Goal: Information Seeking & Learning: Understand process/instructions

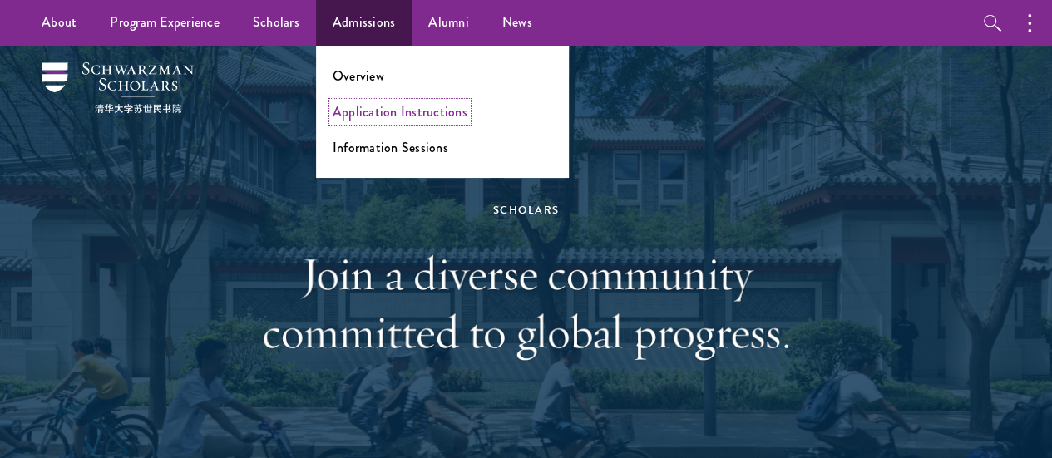
click at [383, 104] on link "Application Instructions" at bounding box center [400, 111] width 135 height 19
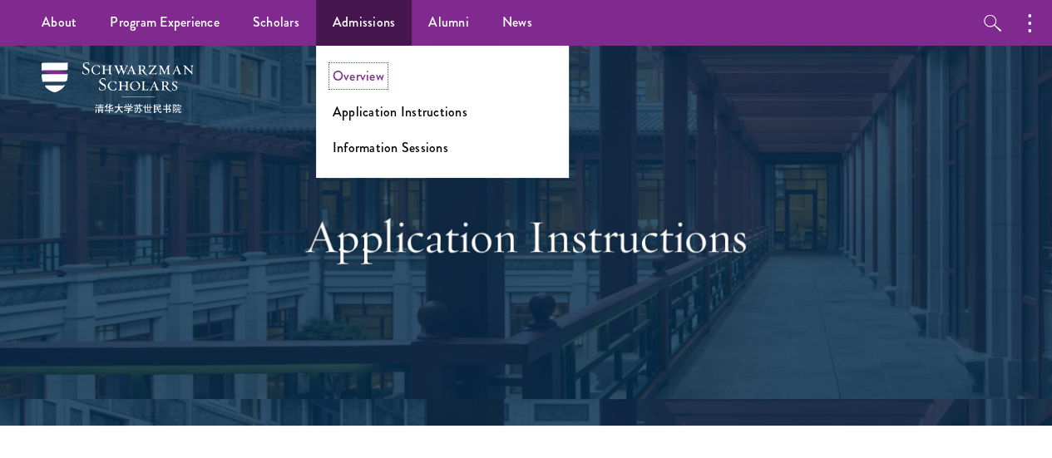
click at [359, 74] on link "Overview" at bounding box center [359, 76] width 52 height 19
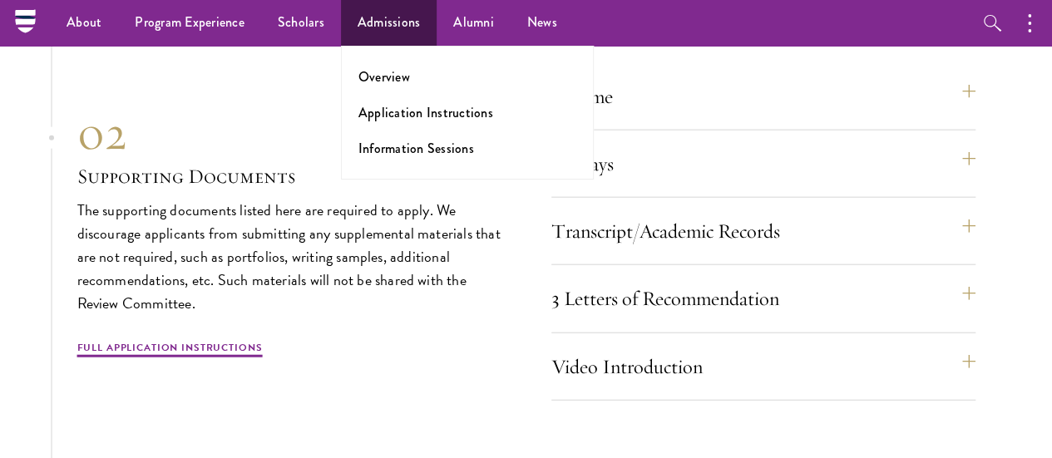
scroll to position [4938, 0]
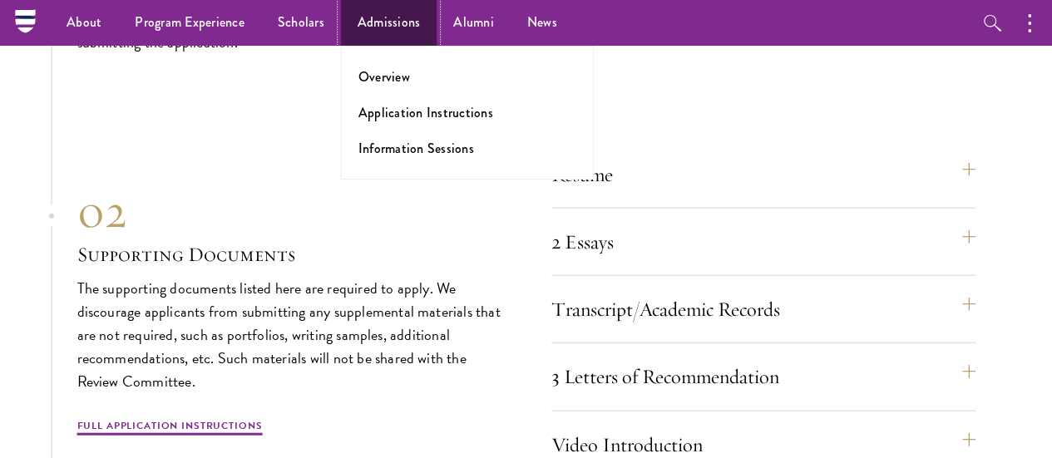
click at [382, 17] on link "Admissions" at bounding box center [389, 23] width 96 height 46
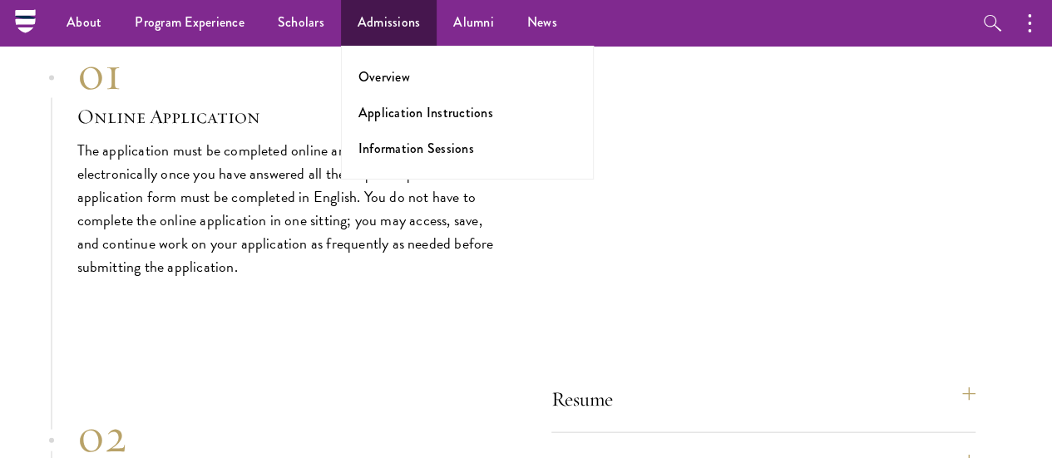
scroll to position [4585, 0]
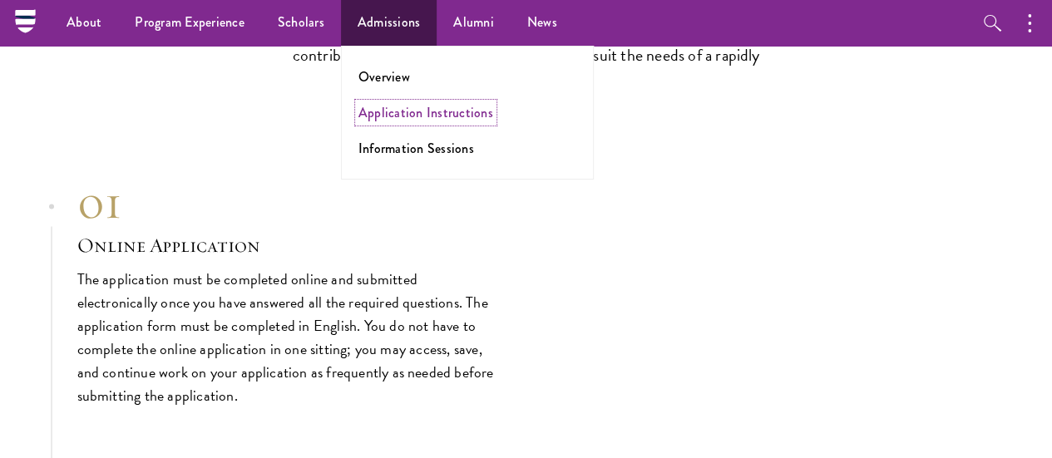
click at [405, 112] on link "Application Instructions" at bounding box center [425, 112] width 135 height 19
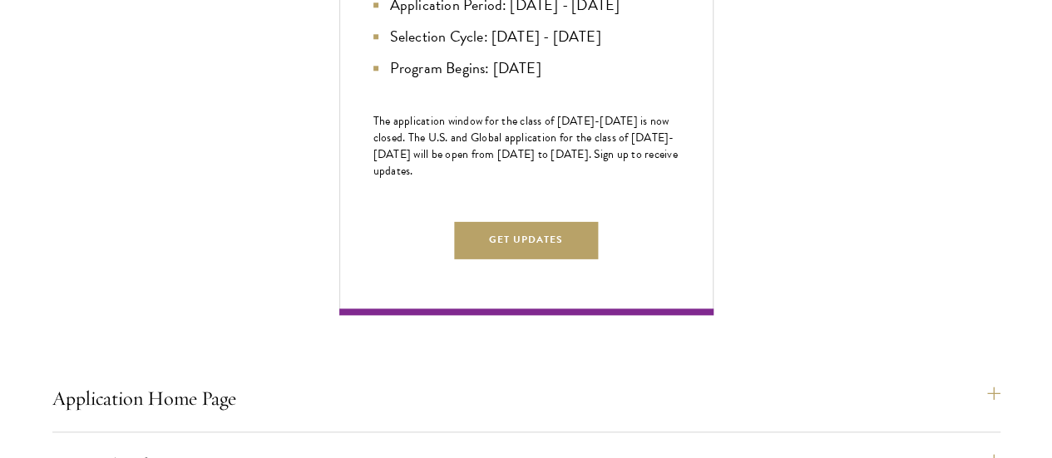
scroll to position [921, 0]
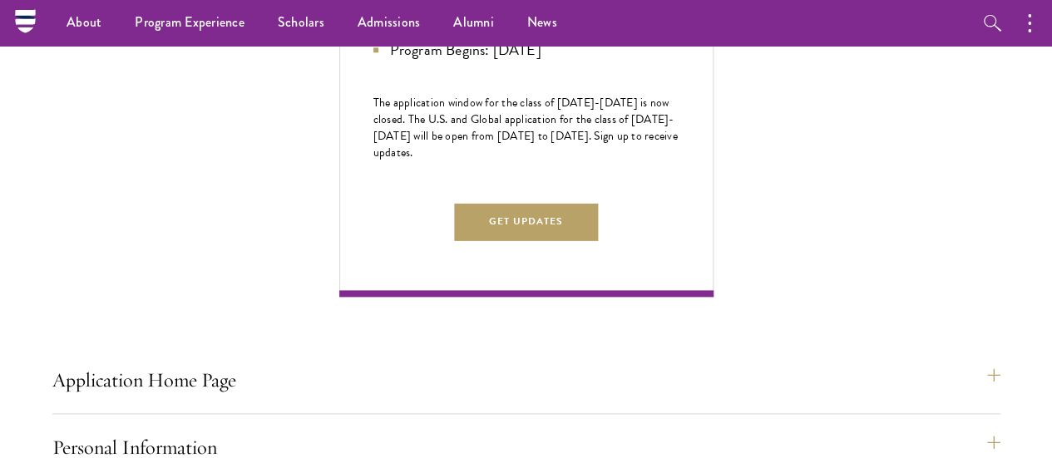
drag, startPoint x: 217, startPoint y: 235, endPoint x: 359, endPoint y: 348, distance: 181.7
drag, startPoint x: 359, startPoint y: 348, endPoint x: 226, endPoint y: 245, distance: 168.3
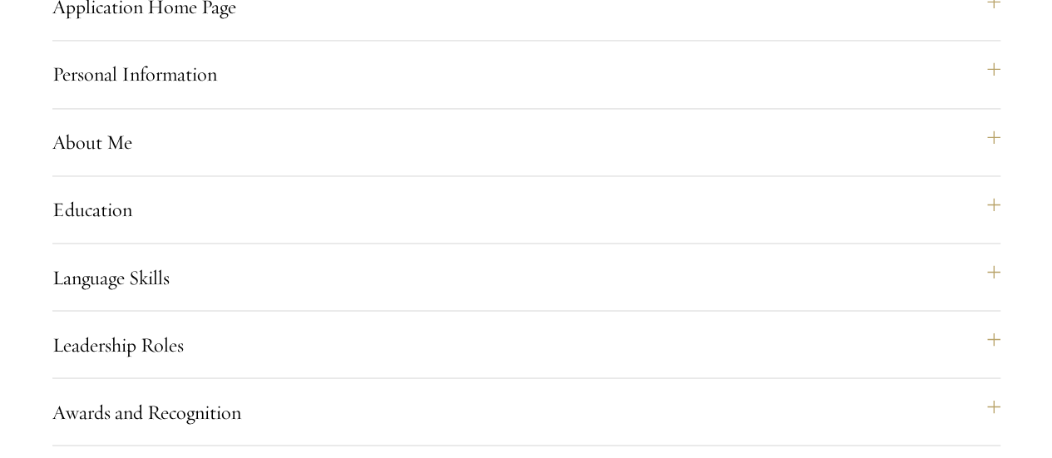
scroll to position [1298, 0]
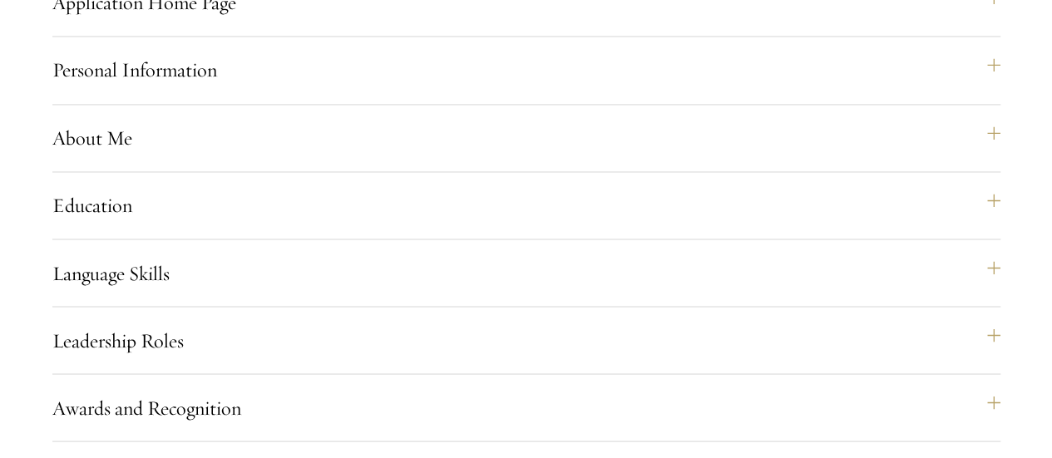
drag, startPoint x: 216, startPoint y: 200, endPoint x: 333, endPoint y: 333, distance: 176.8
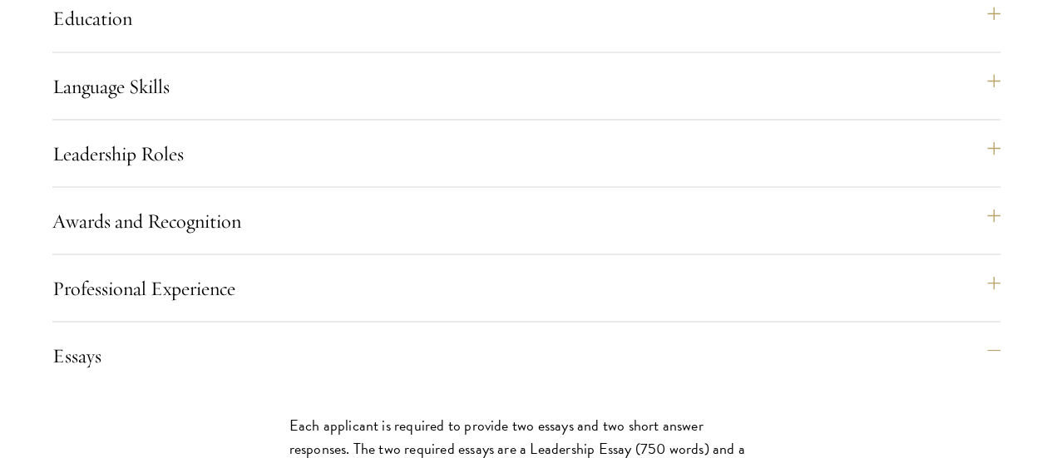
scroll to position [1484, 0]
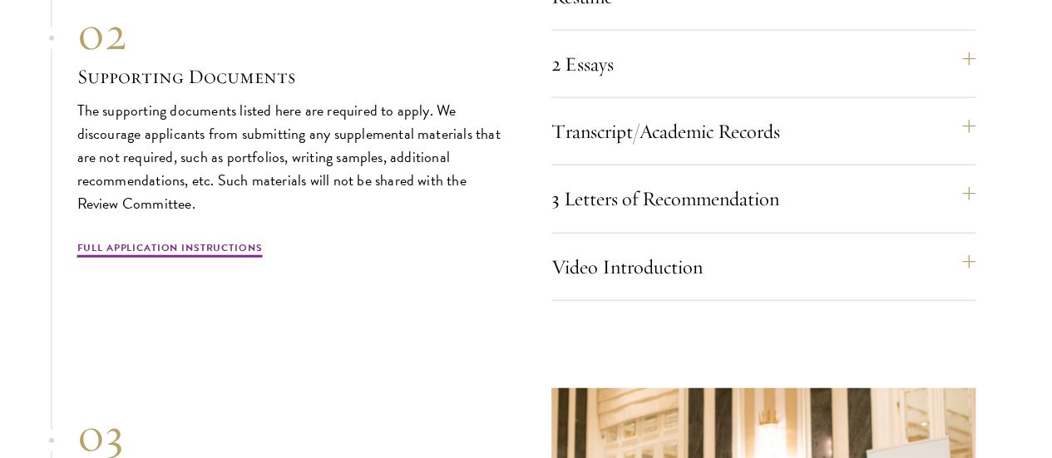
scroll to position [5119, 0]
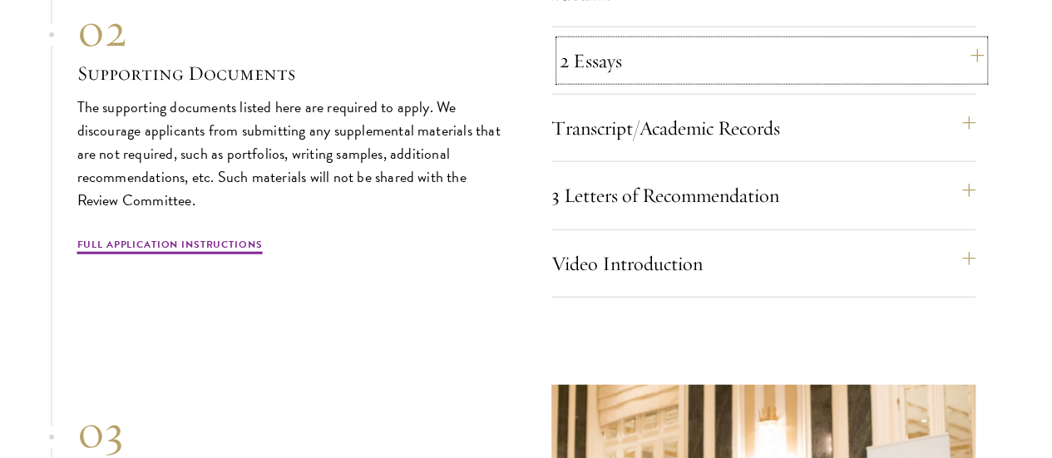
click at [640, 81] on button "2 Essays" at bounding box center [772, 61] width 424 height 40
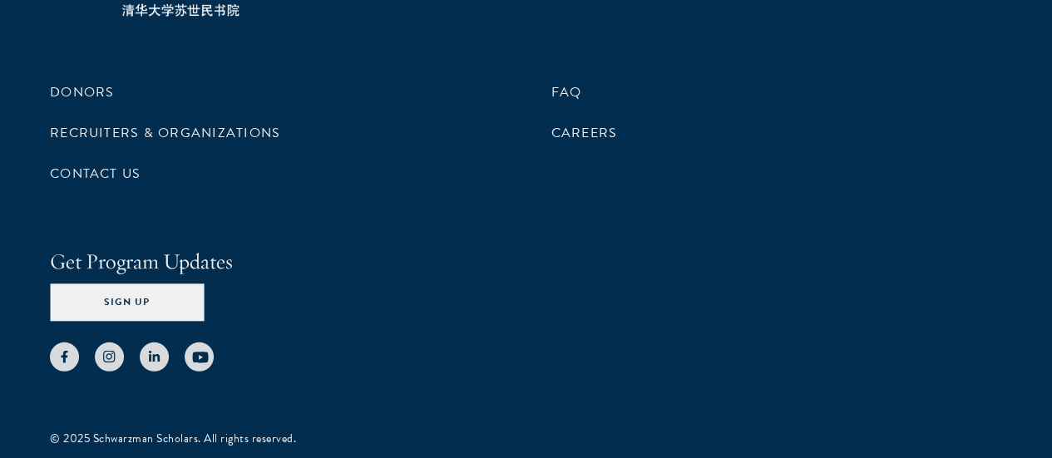
scroll to position [8490, 0]
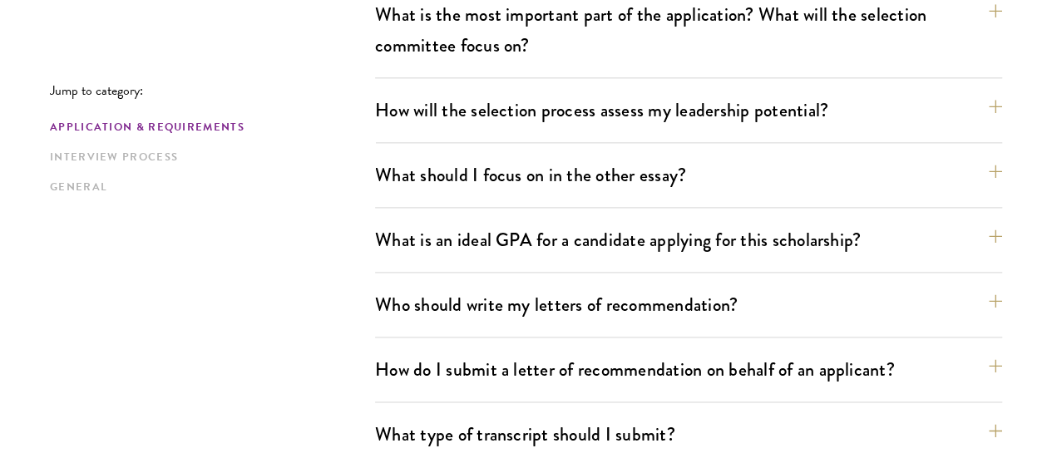
scroll to position [1039, 0]
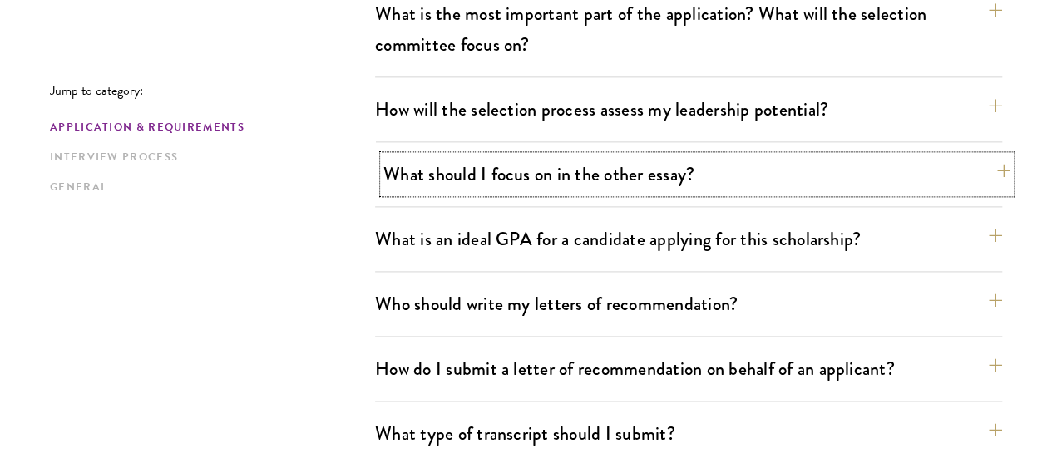
click at [536, 156] on button "What should I focus on in the other essay?" at bounding box center [696, 174] width 627 height 37
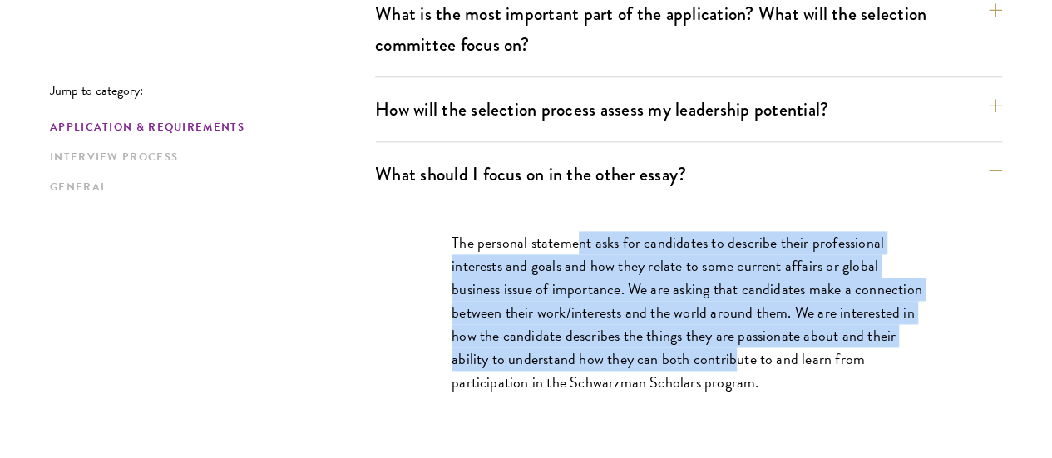
drag, startPoint x: 575, startPoint y: 180, endPoint x: 840, endPoint y: 292, distance: 288.0
click at [840, 292] on p "The personal statement asks for candidates to describe their professional inter…" at bounding box center [689, 313] width 474 height 164
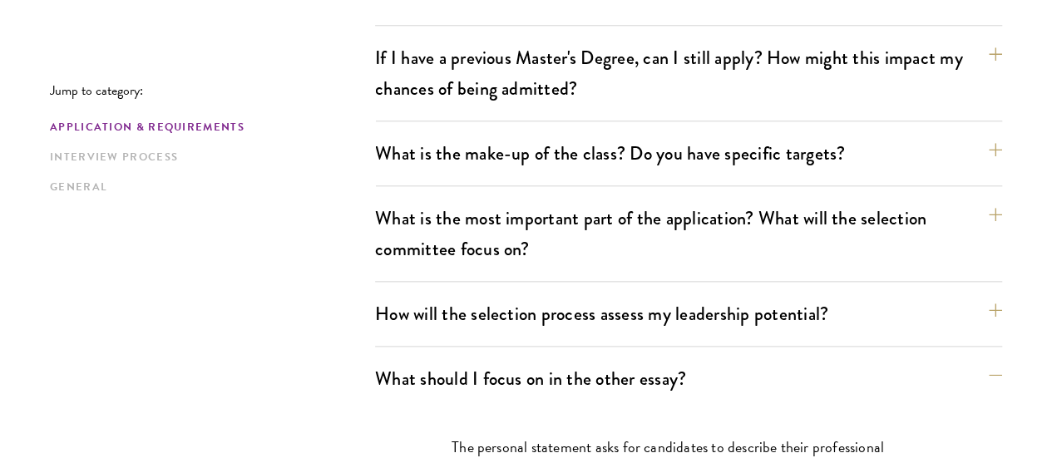
scroll to position [835, 0]
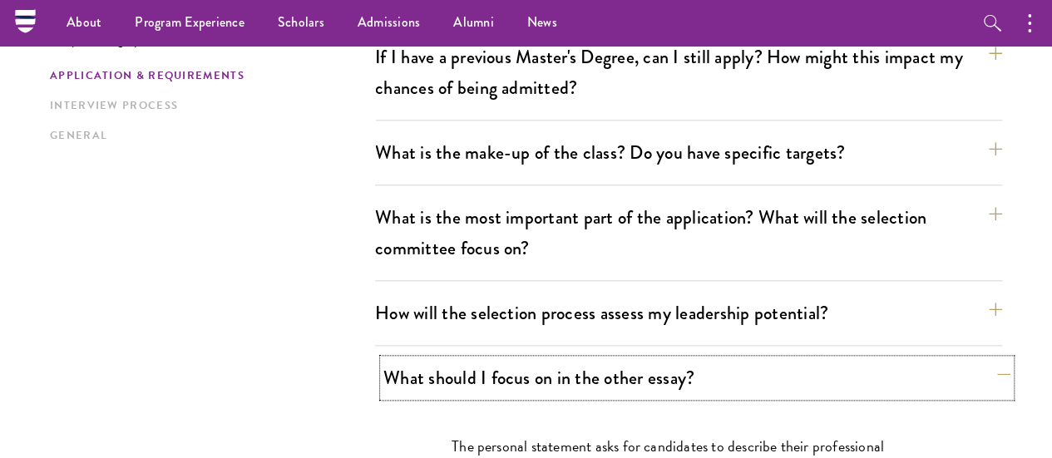
click at [679, 359] on button "What should I focus on in the other essay?" at bounding box center [696, 377] width 627 height 37
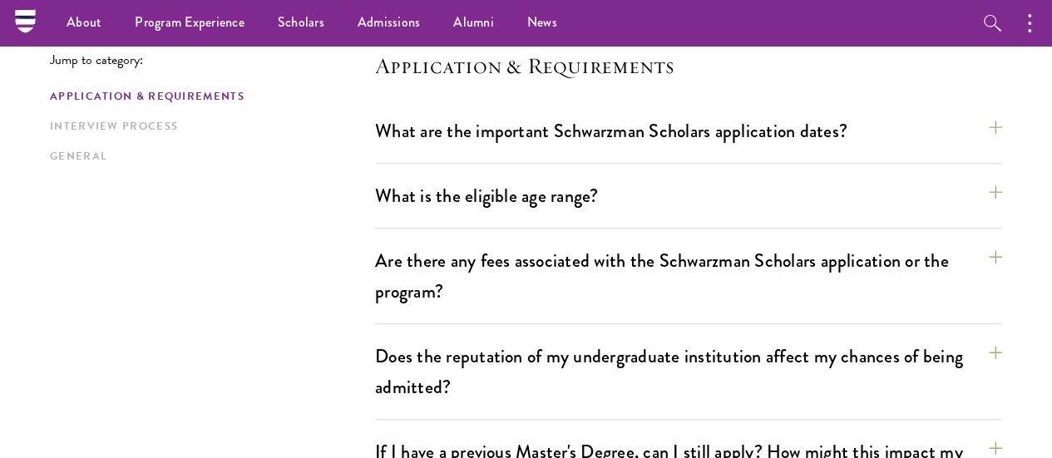
scroll to position [439, 0]
